Goal: Find contact information: Find contact information

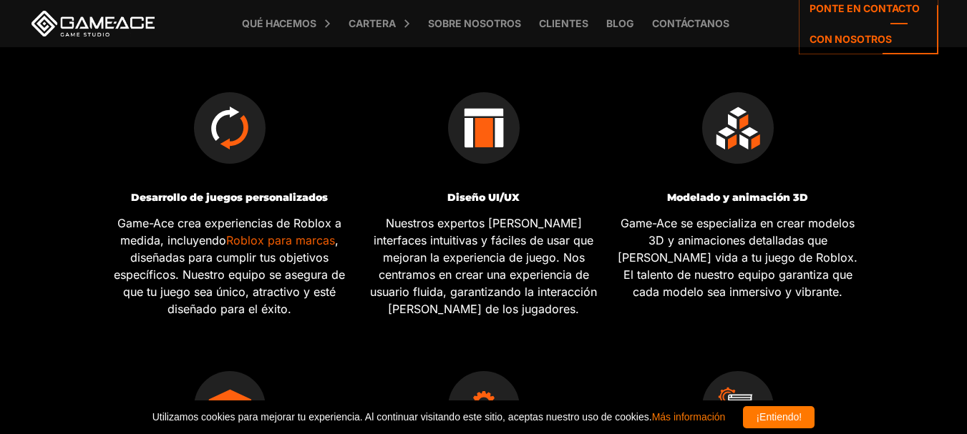
scroll to position [572, 0]
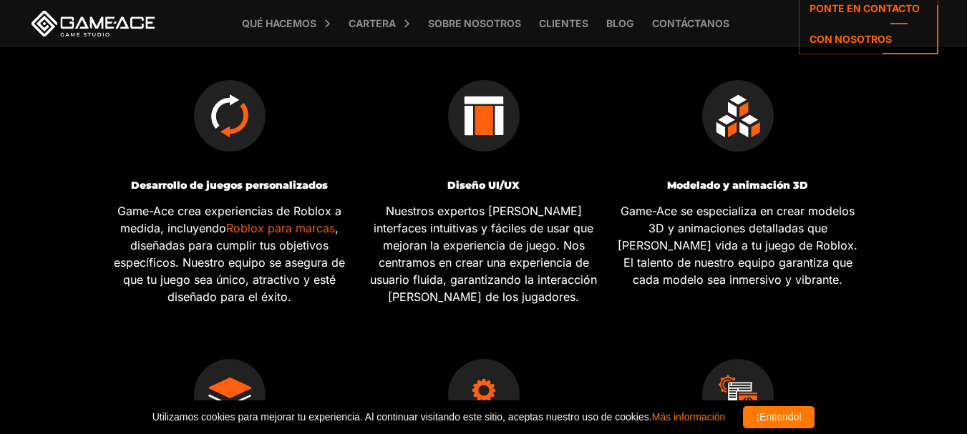
click at [801, 422] on font "¡Entiendo!" at bounding box center [778, 416] width 46 height 11
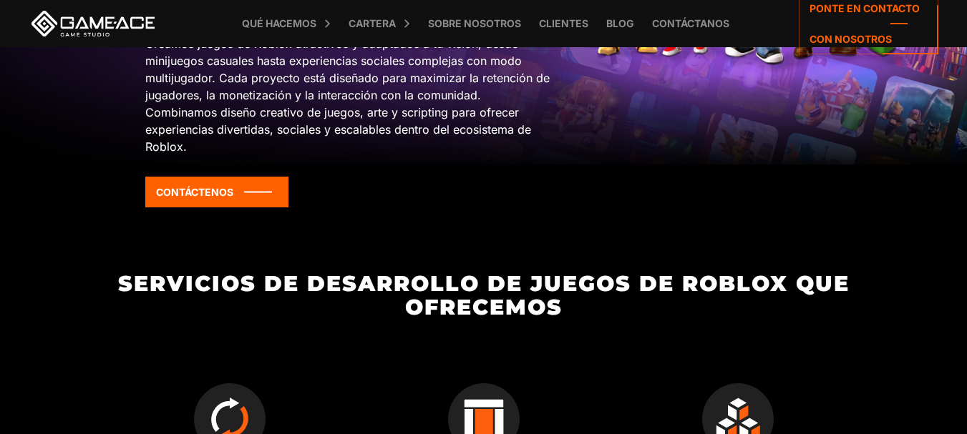
scroll to position [286, 0]
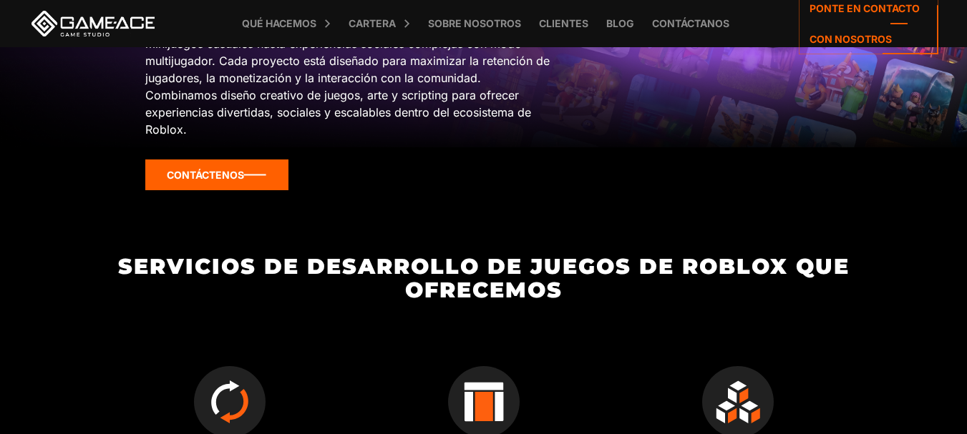
click at [204, 176] on icon at bounding box center [216, 175] width 143 height 31
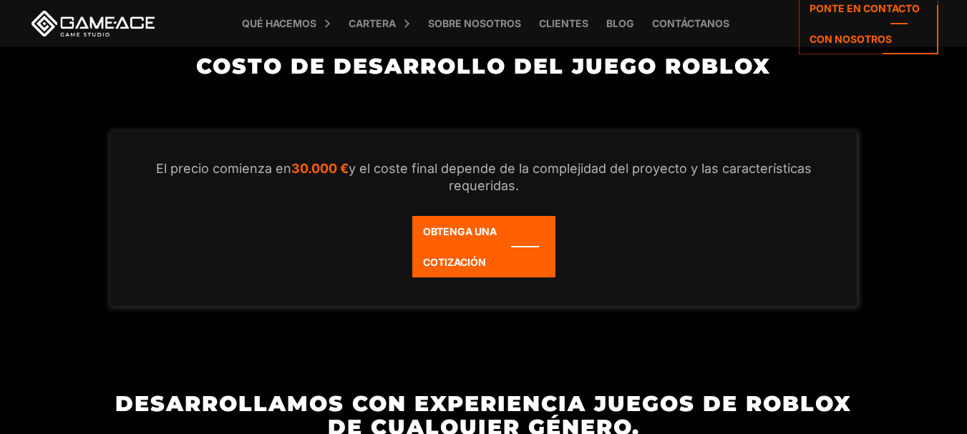
scroll to position [2504, 0]
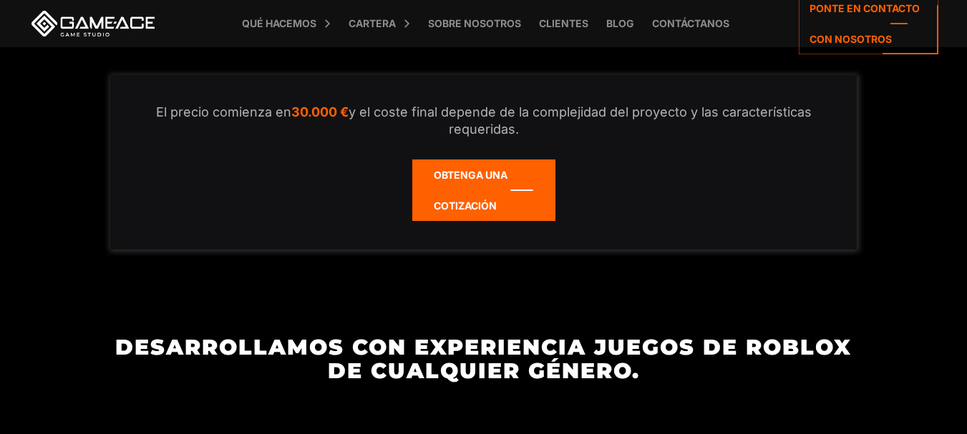
click at [468, 185] on icon at bounding box center [483, 191] width 143 height 62
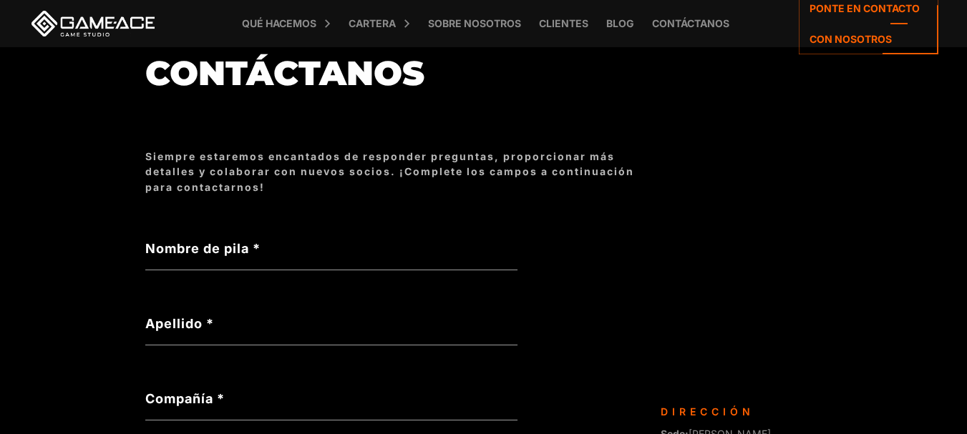
scroll to position [107, 0]
